Goal: Find specific page/section: Find specific page/section

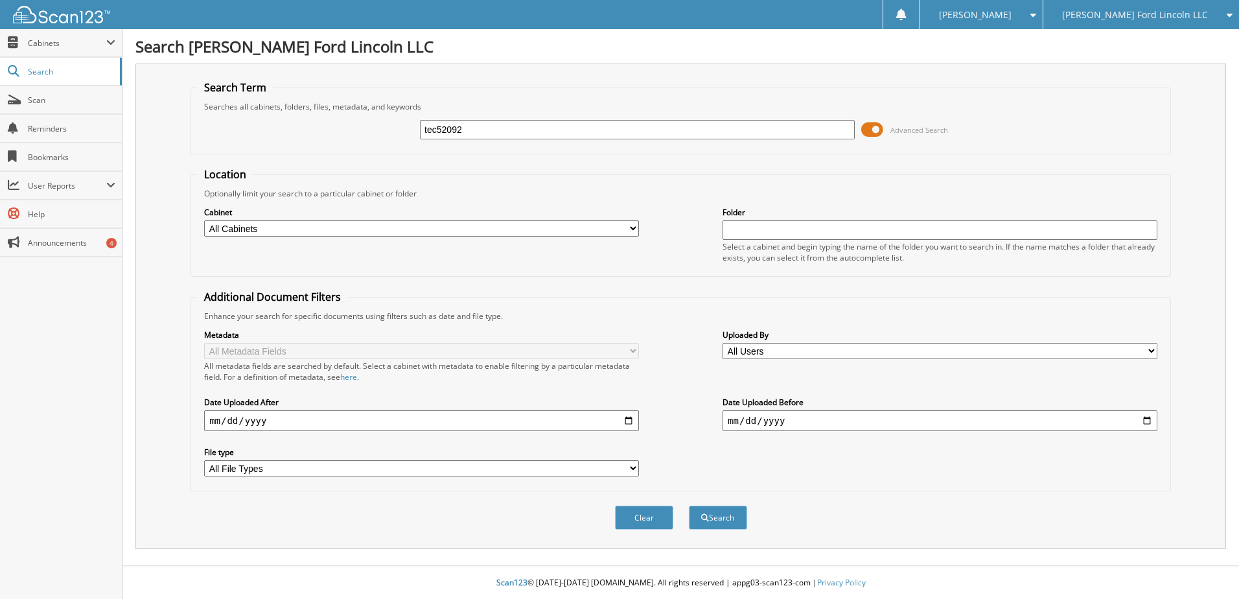
type input "tec52092"
click at [689, 505] on button "Search" at bounding box center [718, 517] width 58 height 24
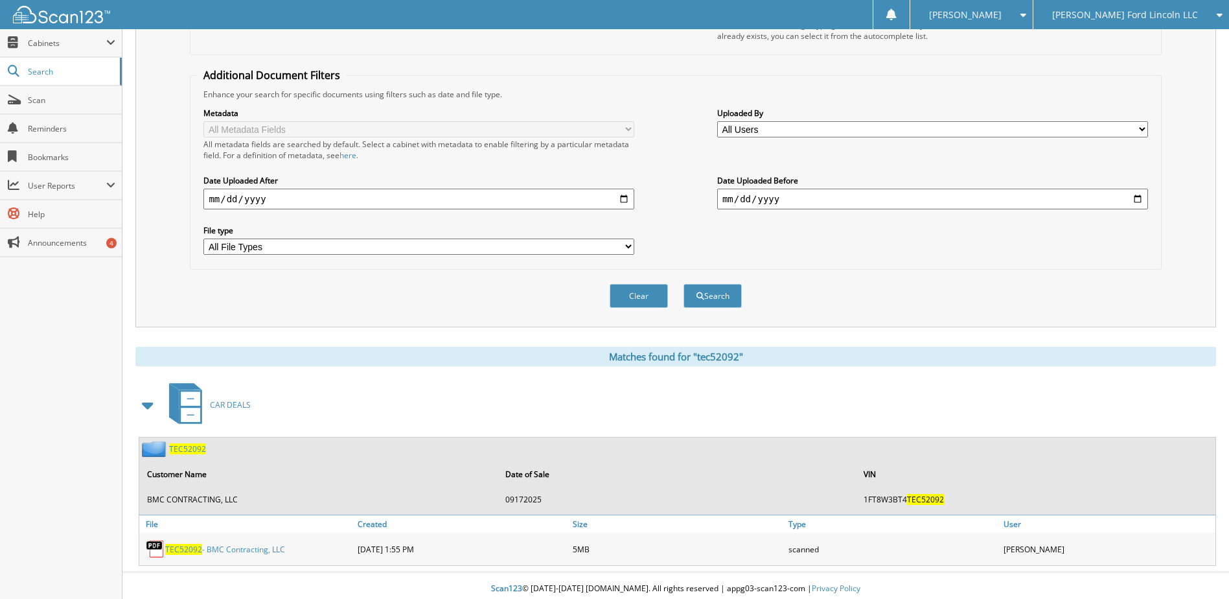
scroll to position [228, 0]
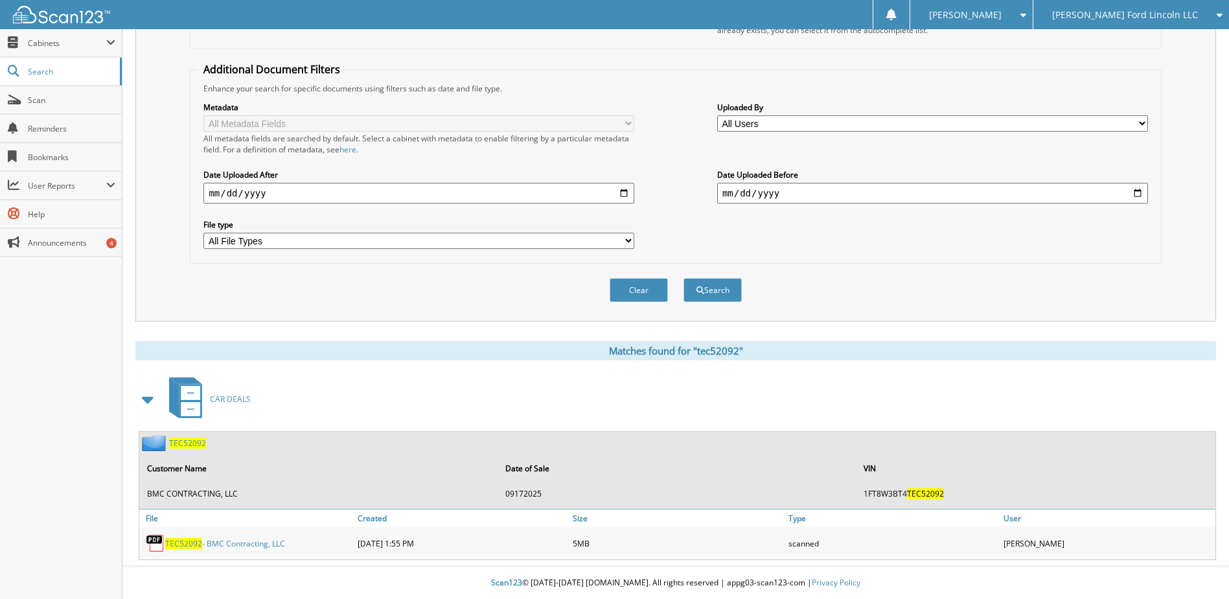
click at [188, 543] on span "TEC52092" at bounding box center [183, 543] width 37 height 11
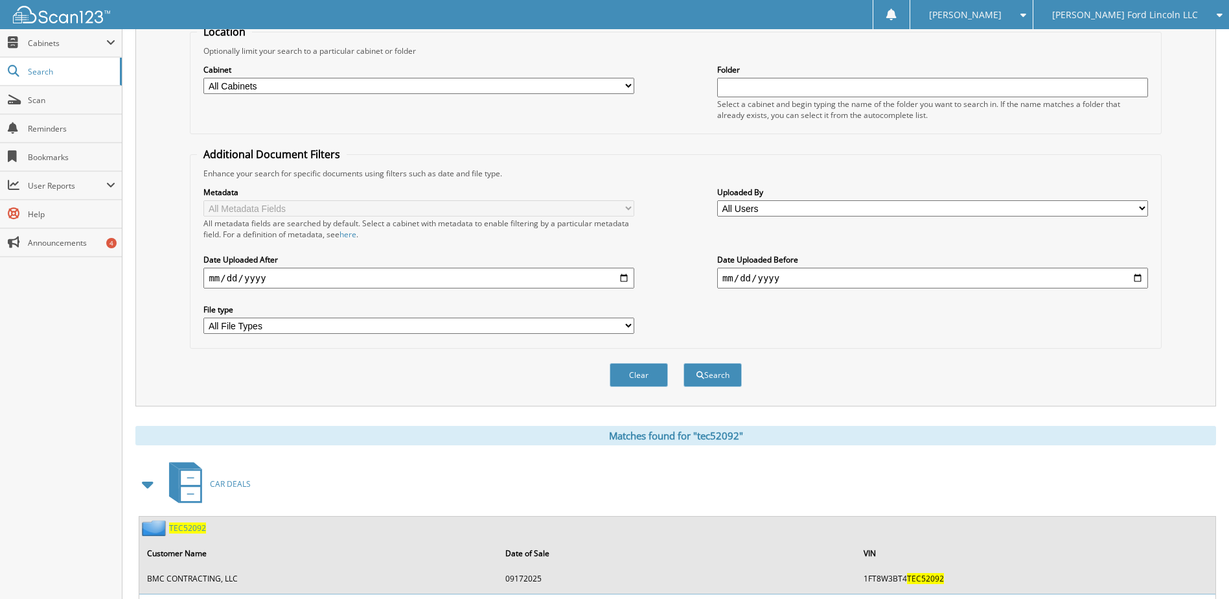
scroll to position [0, 0]
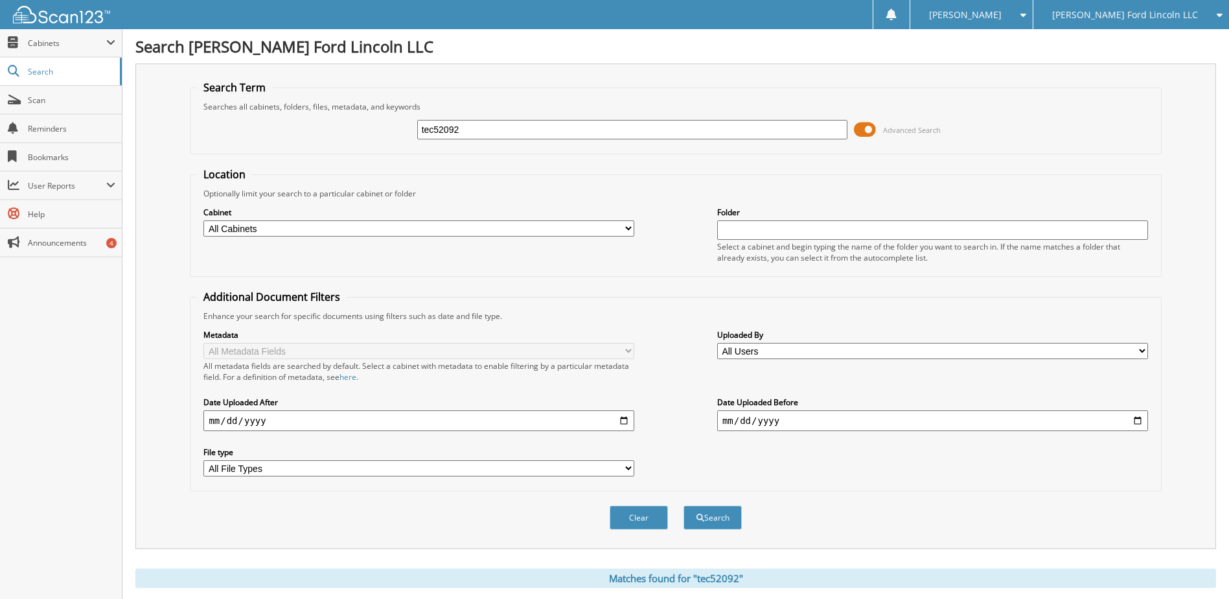
click at [441, 130] on input "tec52092" at bounding box center [632, 129] width 431 height 19
type input "tec49645"
click at [683, 505] on button "Search" at bounding box center [712, 517] width 58 height 24
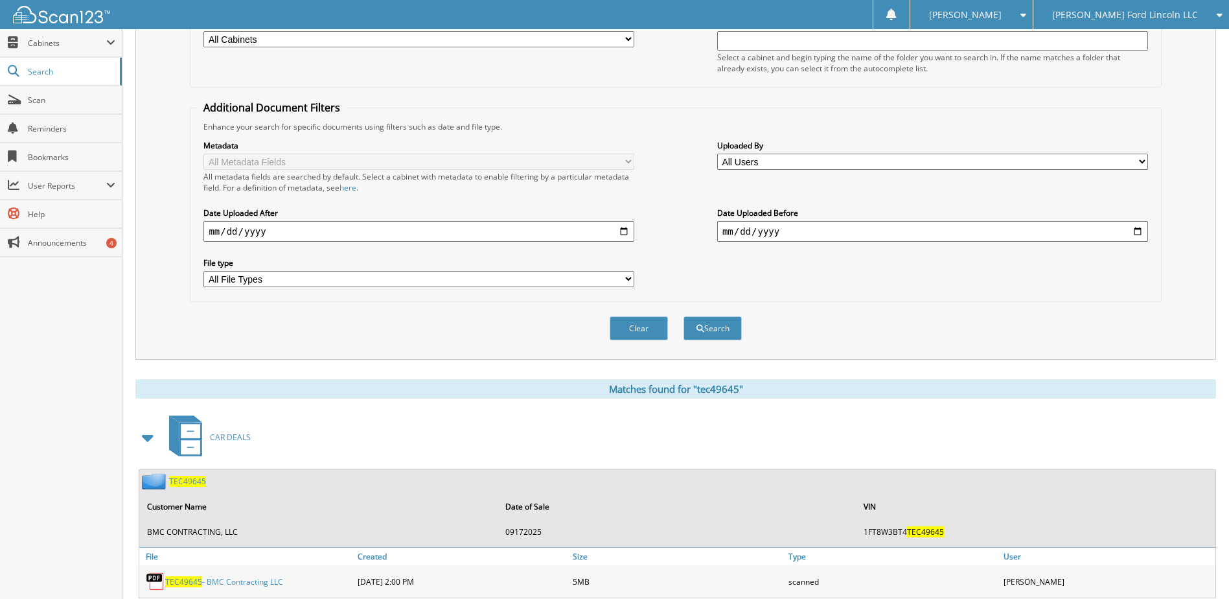
scroll to position [194, 0]
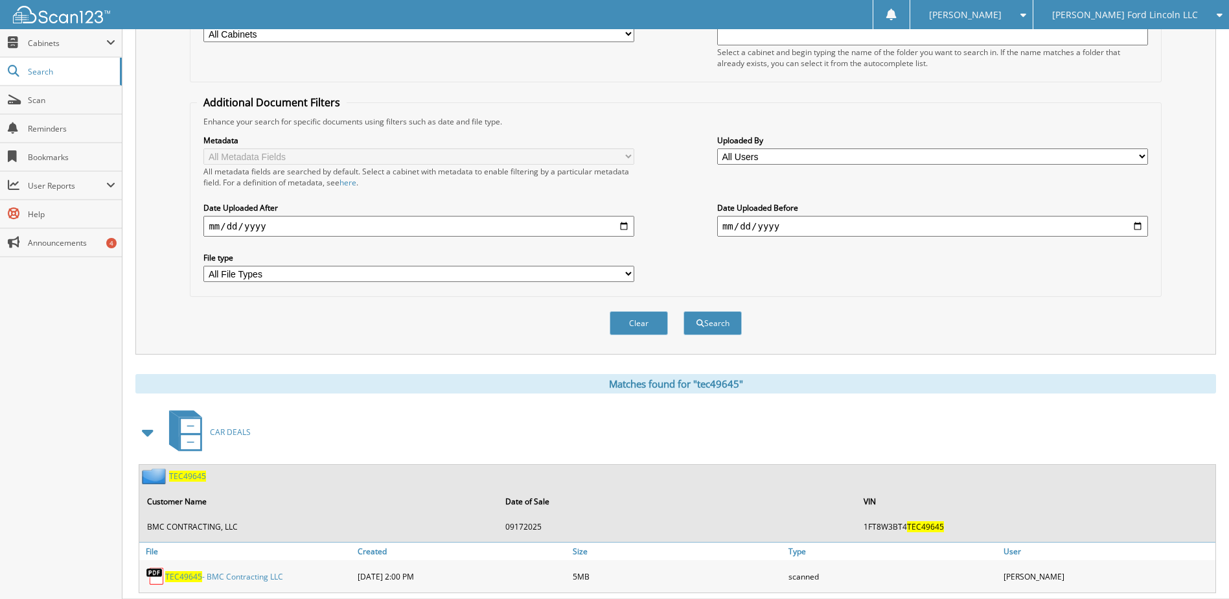
click at [194, 575] on span "TEC49645" at bounding box center [183, 576] width 37 height 11
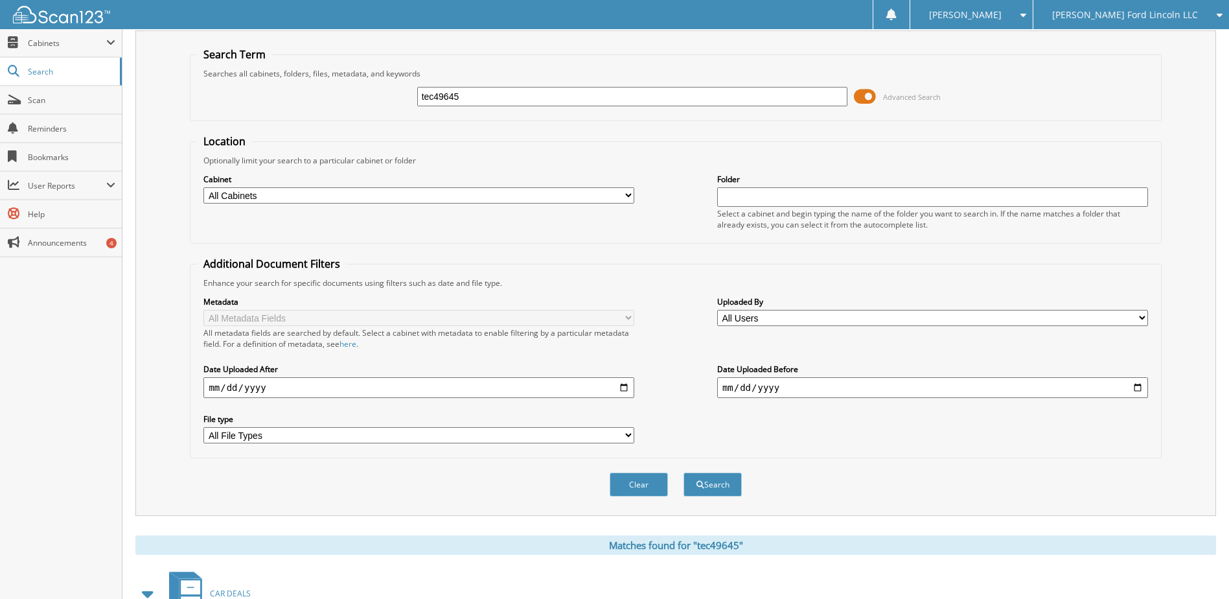
scroll to position [0, 0]
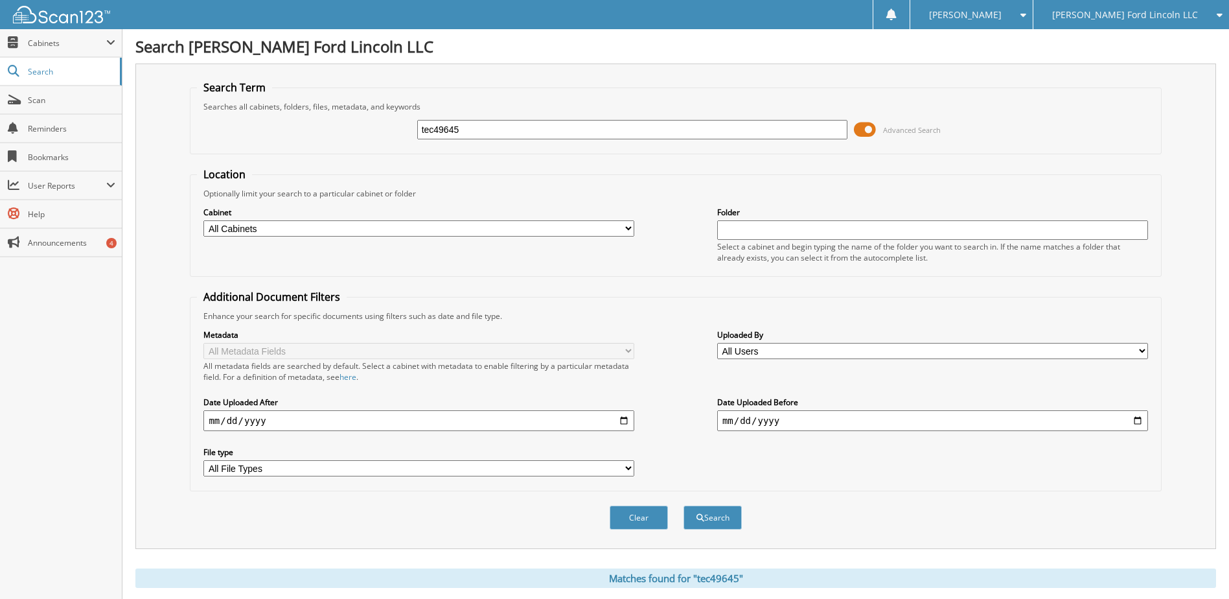
click at [455, 135] on input "tec49645" at bounding box center [632, 129] width 431 height 19
click at [454, 135] on input "tec49645" at bounding box center [632, 129] width 431 height 19
type input "nfb50380"
click at [683, 505] on button "Search" at bounding box center [712, 517] width 58 height 24
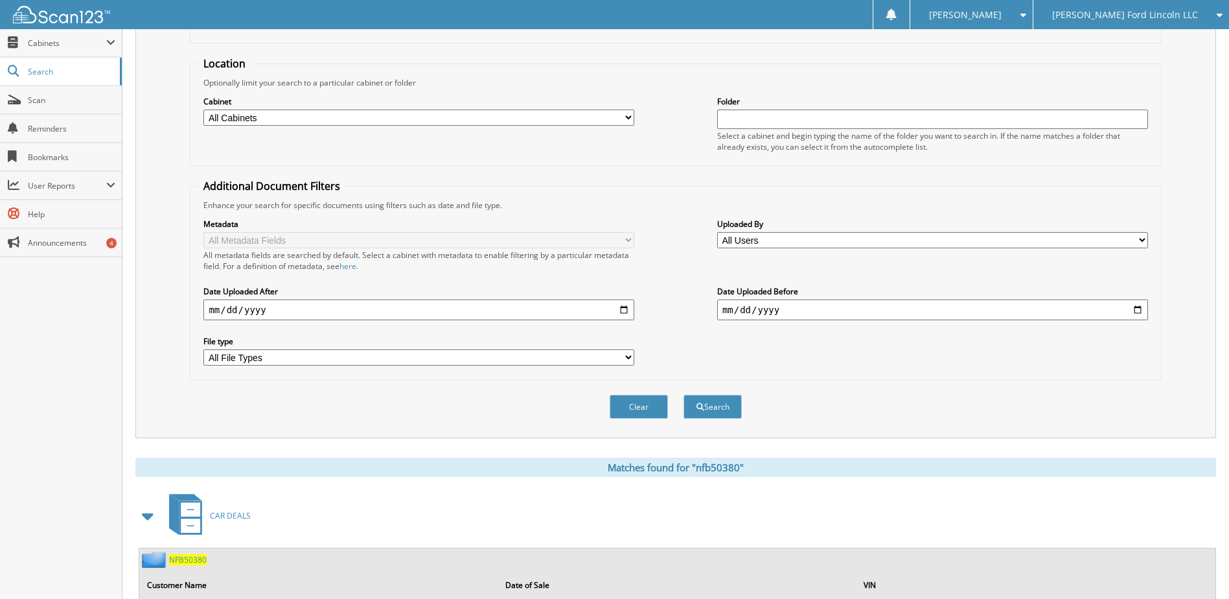
scroll to position [228, 0]
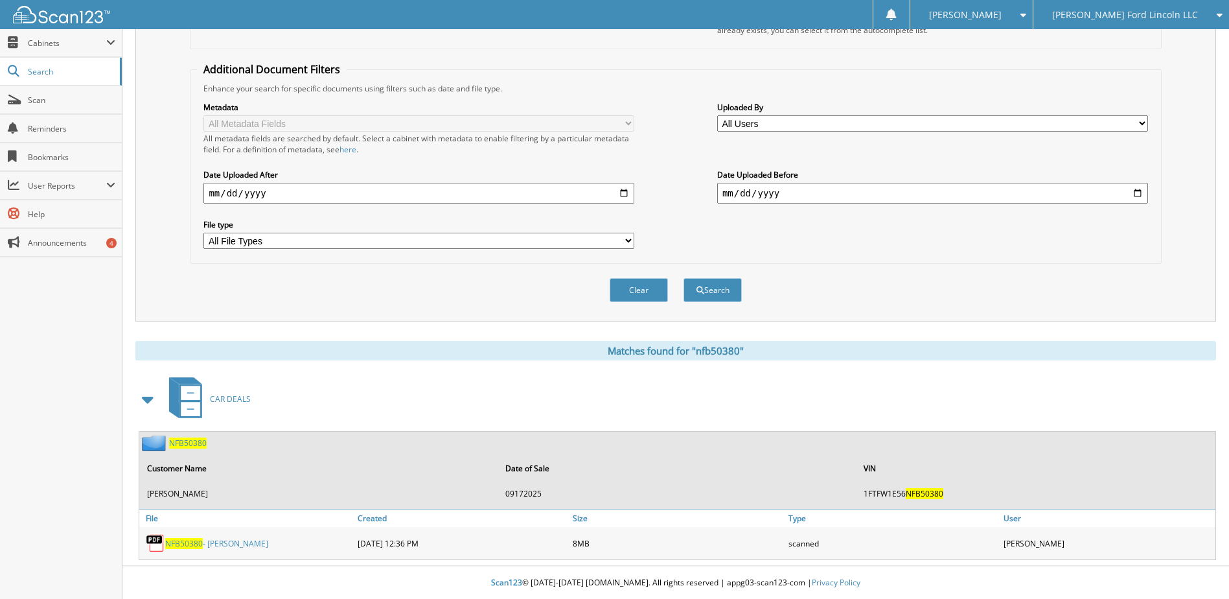
click at [181, 544] on span "NFB50380" at bounding box center [184, 543] width 38 height 11
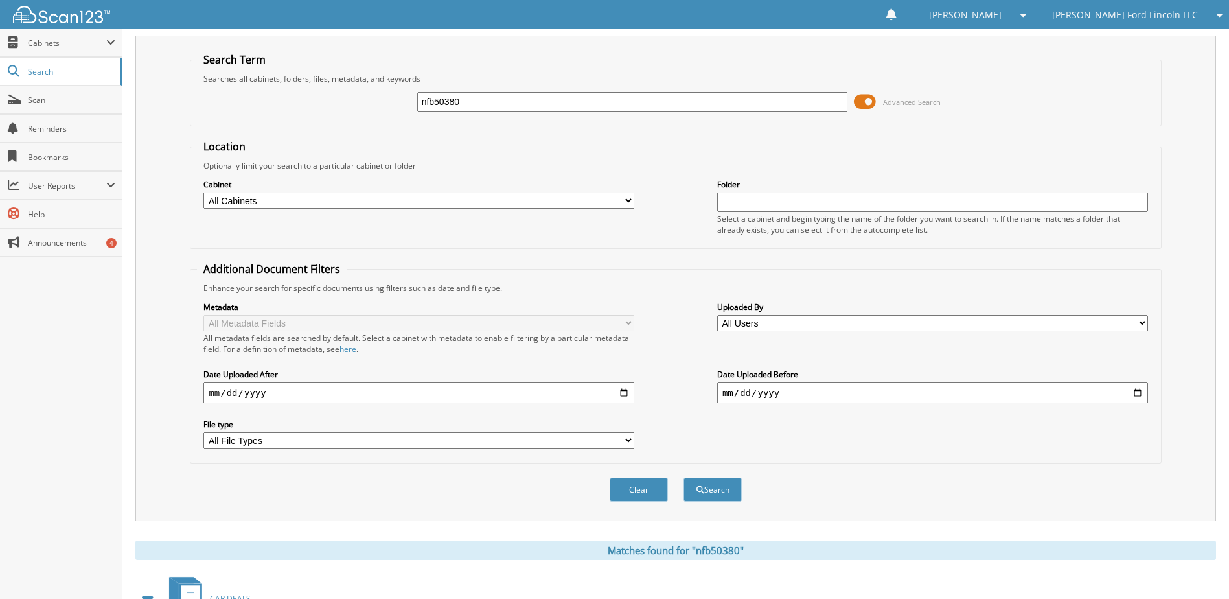
scroll to position [0, 0]
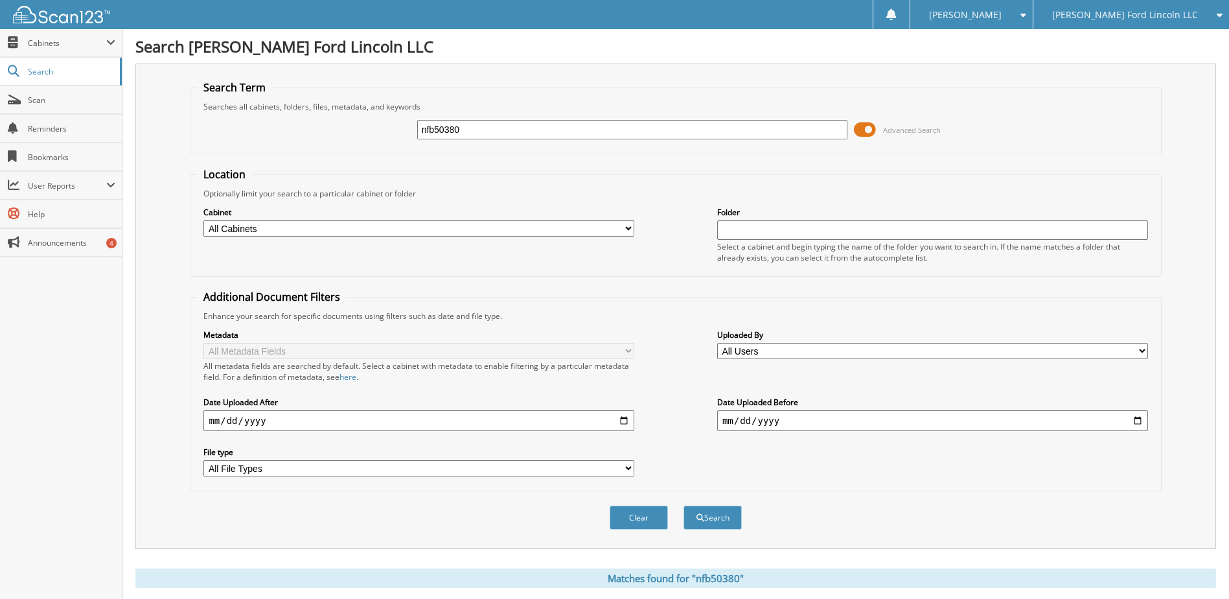
click at [431, 133] on input "nfb50380" at bounding box center [632, 129] width 431 height 19
type input "sla48737"
click at [683, 505] on button "Search" at bounding box center [712, 517] width 58 height 24
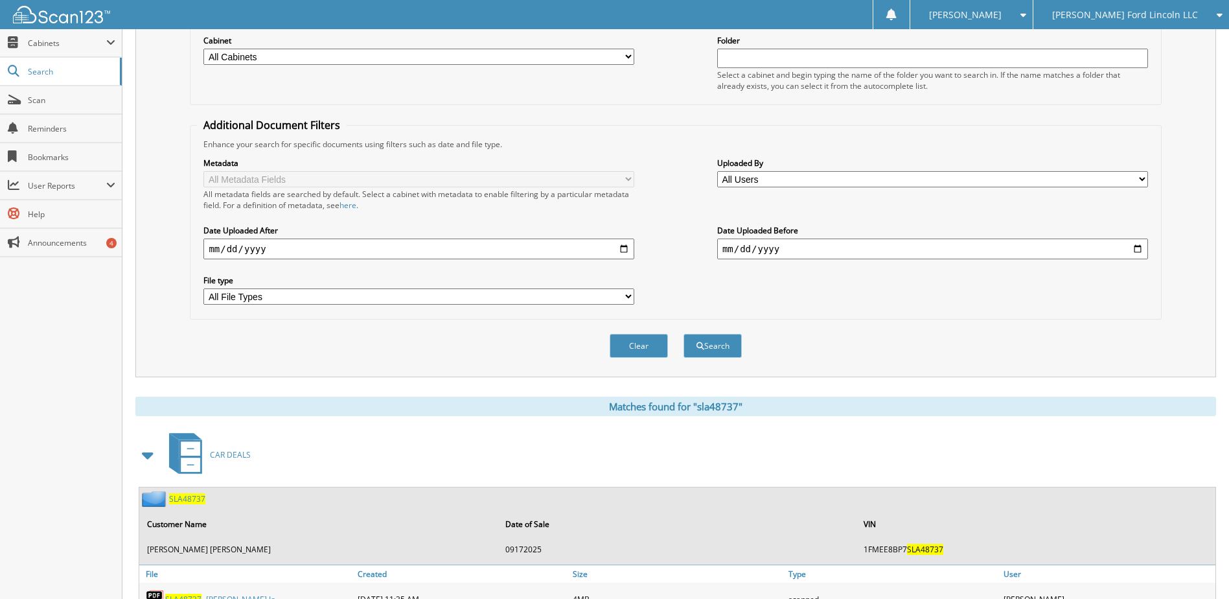
scroll to position [194, 0]
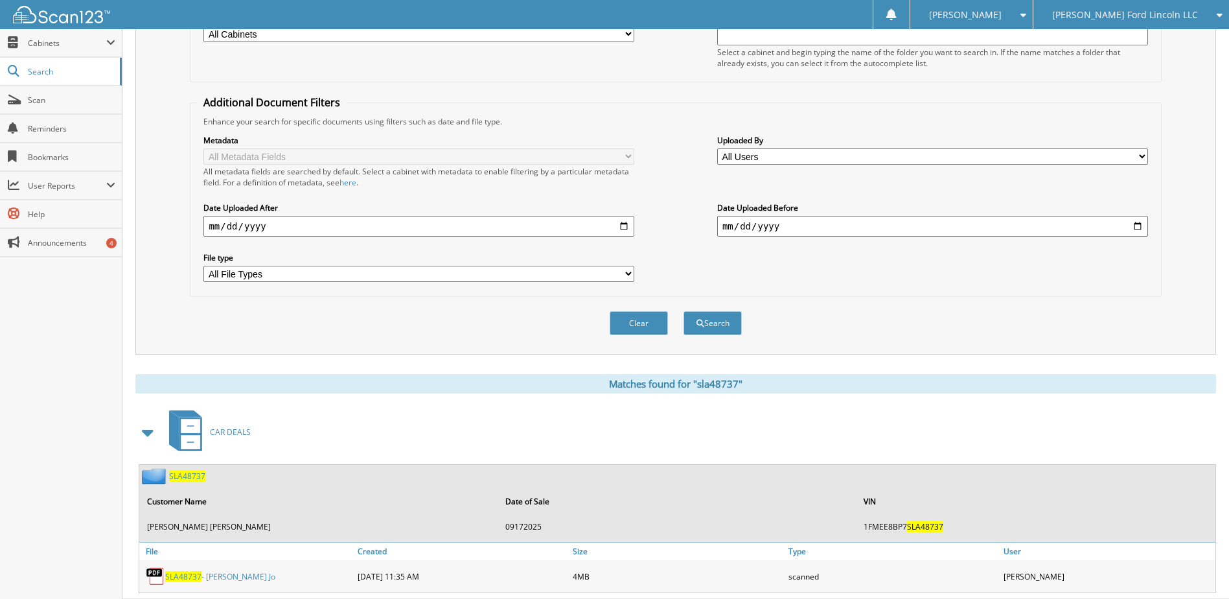
click at [192, 576] on span "SLA48737" at bounding box center [183, 576] width 36 height 11
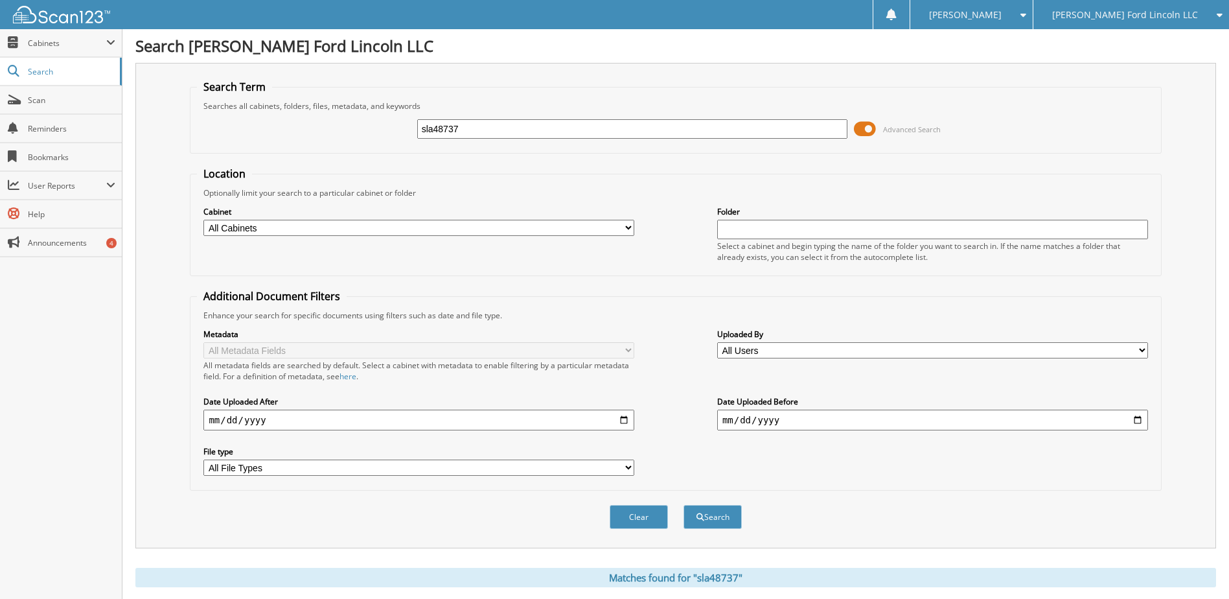
scroll to position [0, 0]
click at [439, 126] on input "sla48737" at bounding box center [632, 129] width 431 height 19
type input "ng103869"
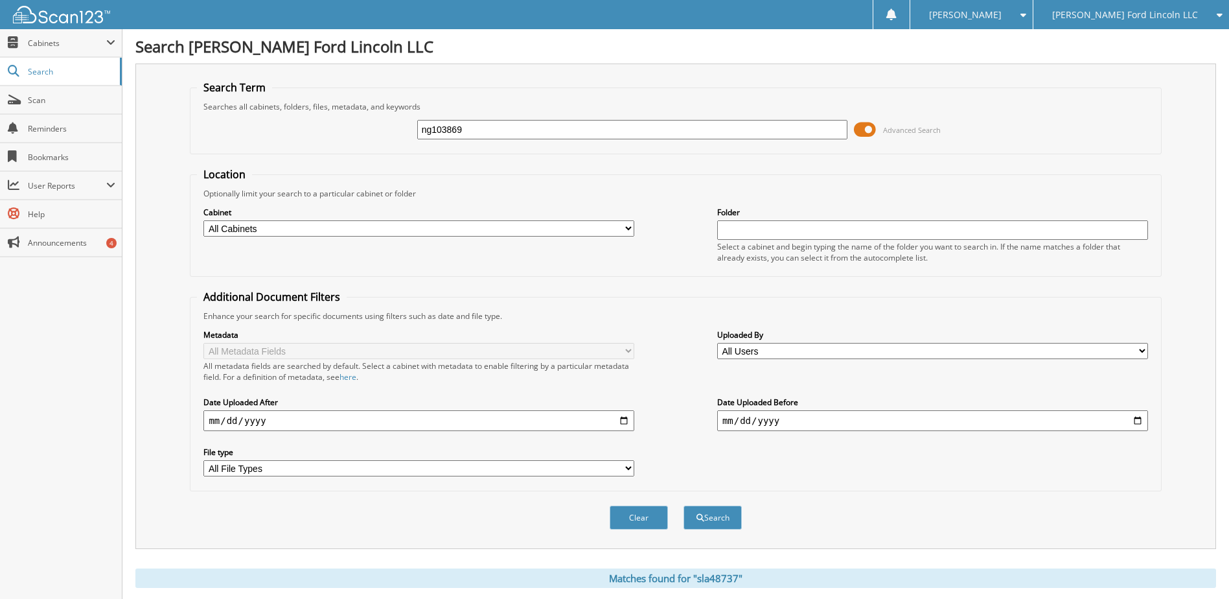
click at [683, 505] on button "Search" at bounding box center [712, 517] width 58 height 24
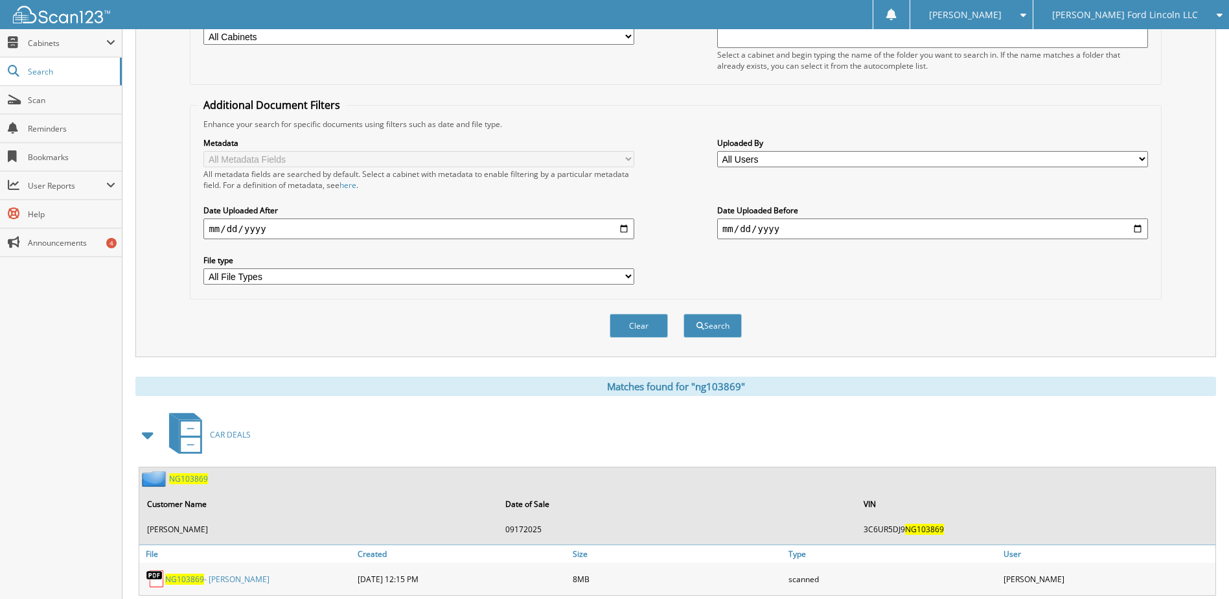
scroll to position [228, 0]
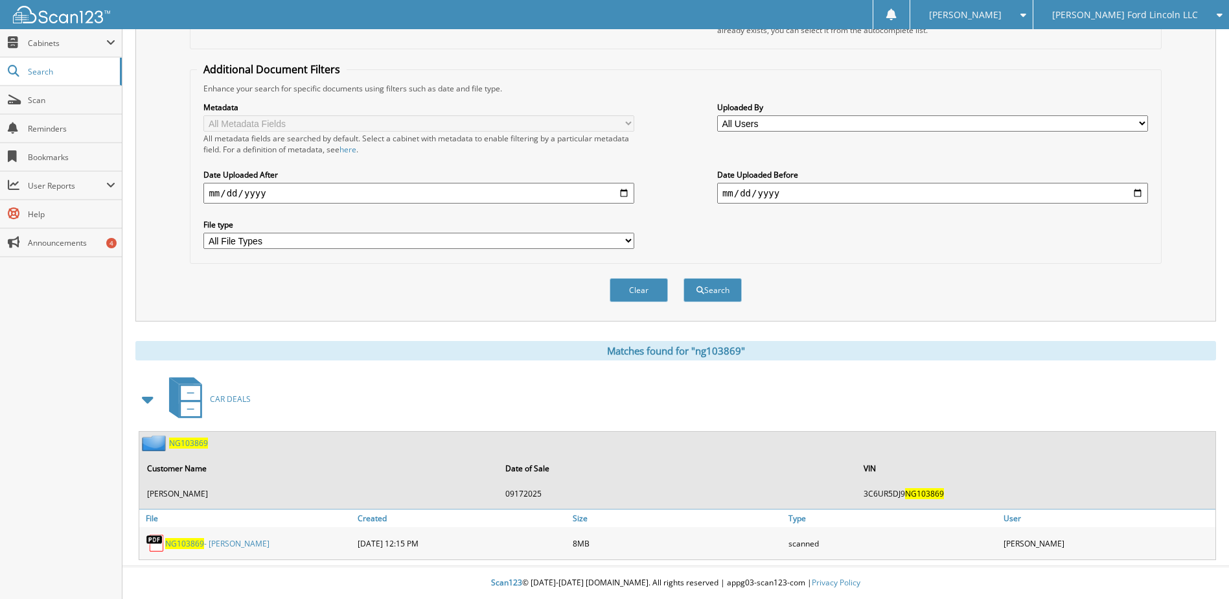
click at [179, 539] on span "NG103869" at bounding box center [184, 543] width 39 height 11
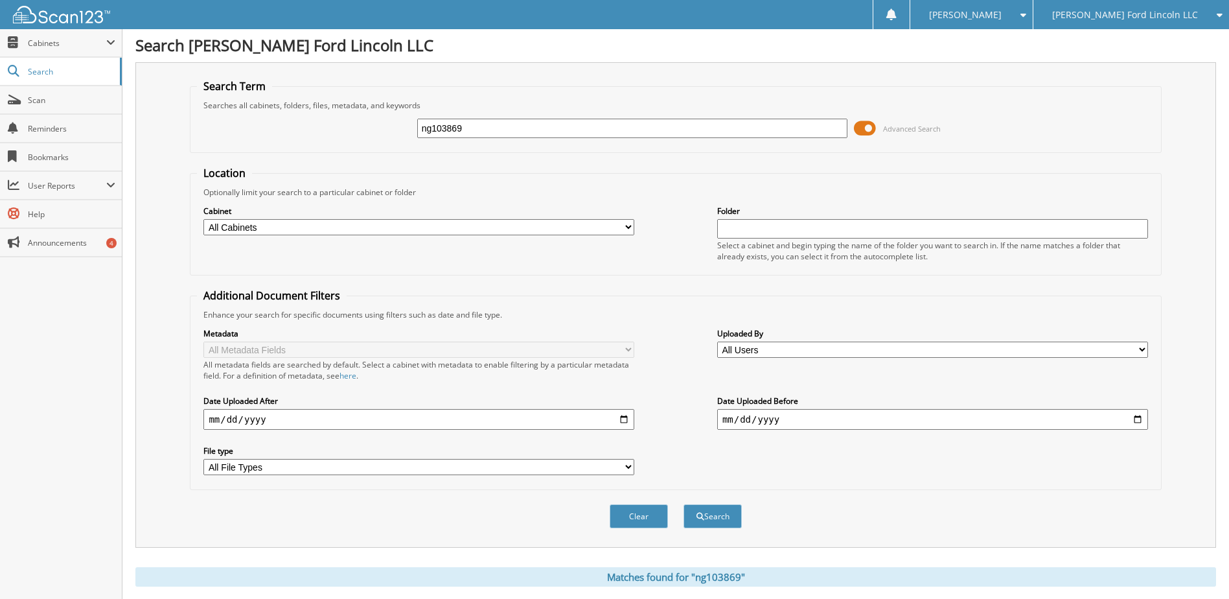
scroll to position [0, 0]
click at [435, 129] on input "ng103869" at bounding box center [632, 129] width 431 height 19
type input "rea00721"
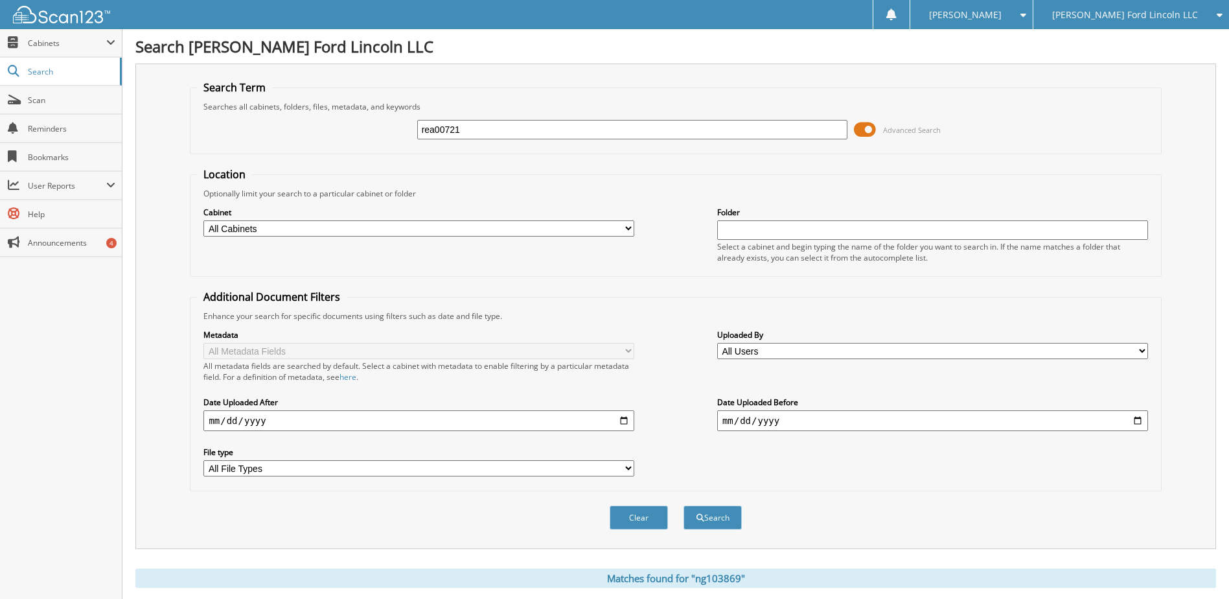
click at [683, 505] on button "Search" at bounding box center [712, 517] width 58 height 24
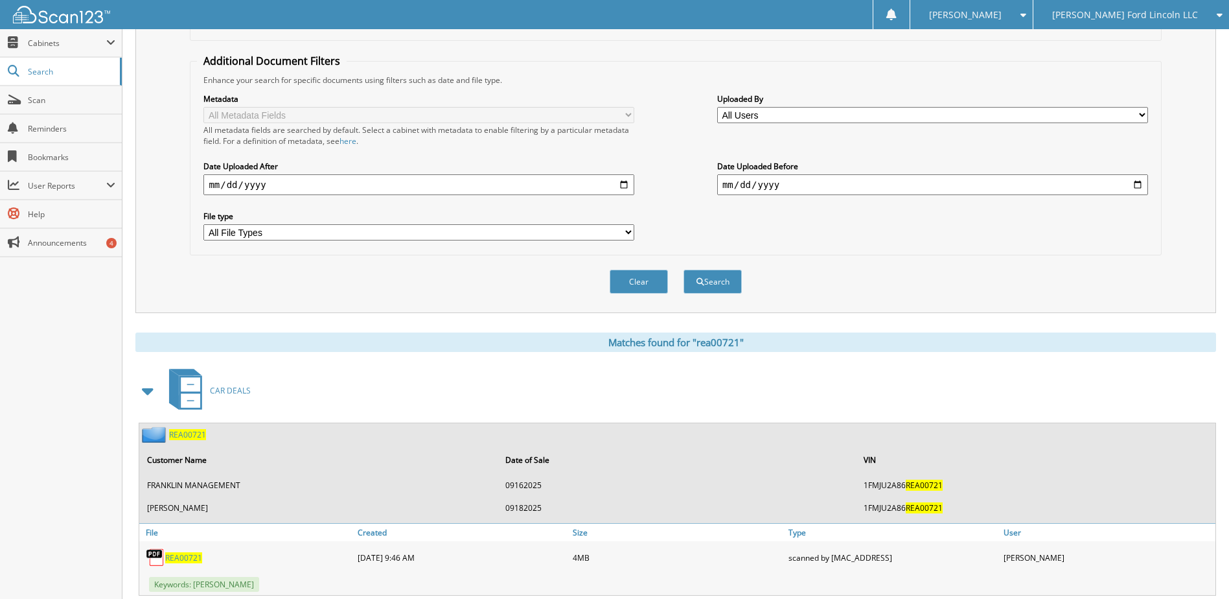
scroll to position [259, 0]
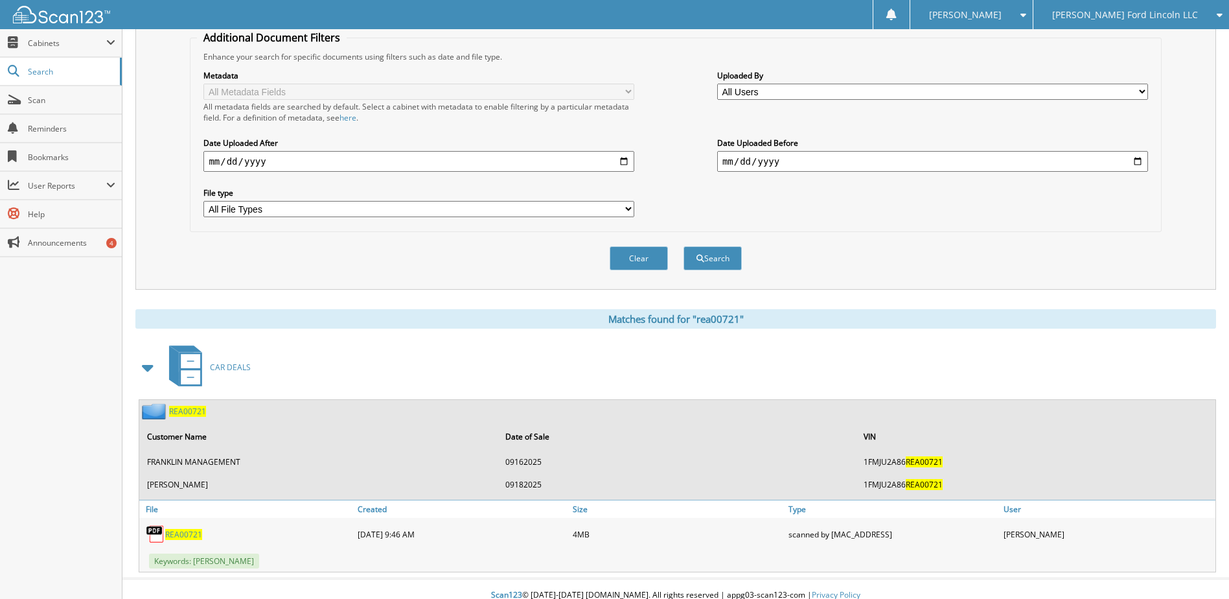
click at [181, 533] on span "REA00721" at bounding box center [183, 534] width 37 height 11
click at [42, 107] on link "Scan" at bounding box center [61, 100] width 122 height 28
